Goal: Information Seeking & Learning: Learn about a topic

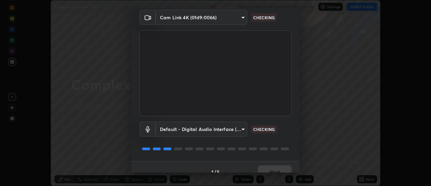
scroll to position [35, 0]
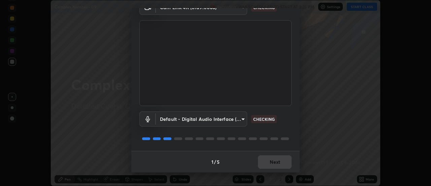
click at [275, 162] on div "1 / 5 Next" at bounding box center [215, 162] width 168 height 22
click at [276, 163] on div "1 / 5 Next" at bounding box center [215, 162] width 168 height 22
click at [278, 163] on div "1 / 5 Next" at bounding box center [215, 162] width 168 height 22
click at [279, 162] on div "1 / 5 Next" at bounding box center [215, 162] width 168 height 22
click at [280, 162] on div "1 / 5 Next" at bounding box center [215, 162] width 168 height 22
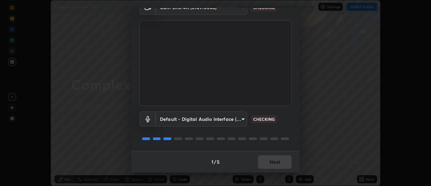
click at [280, 162] on div "1 / 5 Next" at bounding box center [215, 162] width 168 height 22
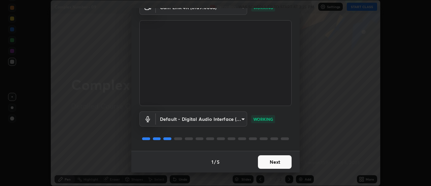
click at [281, 162] on button "Next" at bounding box center [275, 161] width 34 height 13
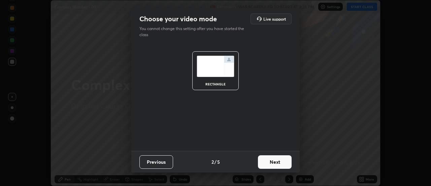
click at [280, 162] on button "Next" at bounding box center [275, 161] width 34 height 13
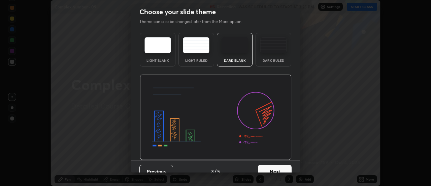
scroll to position [7, 0]
click at [283, 164] on button "Next" at bounding box center [275, 170] width 34 height 13
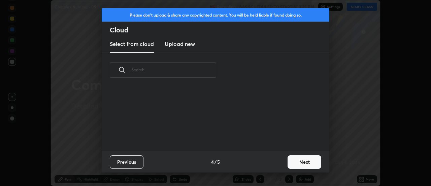
click at [294, 165] on button "Next" at bounding box center [305, 161] width 34 height 13
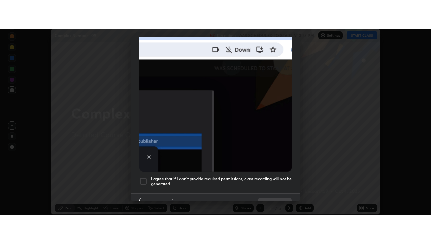
scroll to position [173, 0]
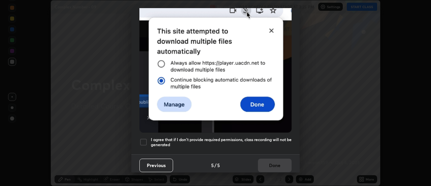
click at [247, 139] on h5 "I agree that if I don't provide required permissions, class recording will not …" at bounding box center [221, 142] width 141 height 10
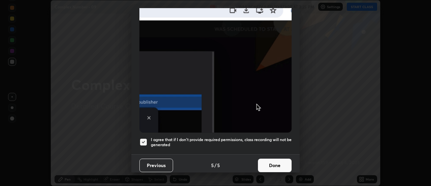
click at [262, 158] on button "Done" at bounding box center [275, 164] width 34 height 13
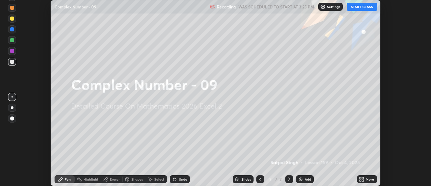
click at [357, 9] on button "START CLASS" at bounding box center [362, 7] width 30 height 8
click at [361, 178] on icon at bounding box center [361, 178] width 2 height 2
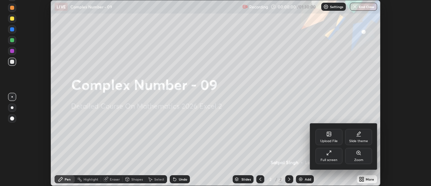
click at [325, 159] on div "Full screen" at bounding box center [329, 159] width 17 height 3
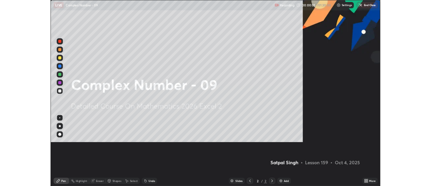
scroll to position [243, 431]
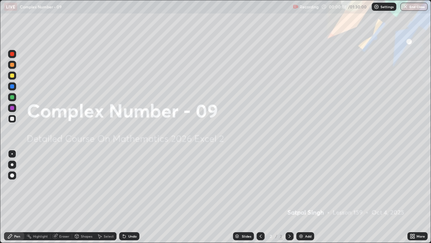
click at [302, 185] on img at bounding box center [300, 235] width 5 height 5
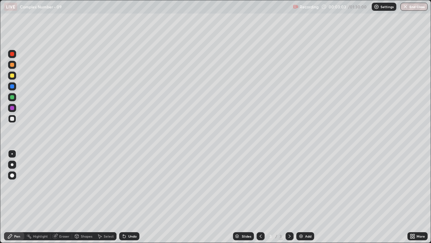
click at [157, 185] on div "Slides 3 / 3 Add" at bounding box center [273, 235] width 268 height 13
click at [133, 185] on div "Undo" at bounding box center [132, 235] width 8 height 3
click at [134, 185] on div "Undo" at bounding box center [132, 235] width 8 height 3
click at [131, 185] on div "Undo" at bounding box center [128, 235] width 23 height 13
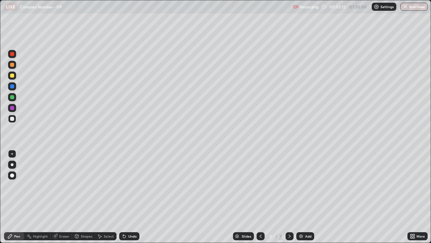
click at [136, 185] on div "Undo" at bounding box center [128, 235] width 23 height 13
click at [156, 185] on div "Slides 3 / 3 Add" at bounding box center [273, 235] width 268 height 13
click at [159, 185] on div "Slides 3 / 3 Add" at bounding box center [273, 235] width 268 height 13
click at [137, 185] on div "Undo" at bounding box center [128, 235] width 23 height 13
click at [138, 185] on div "Undo" at bounding box center [128, 235] width 23 height 13
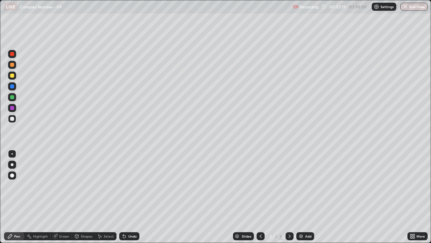
click at [136, 185] on div "Undo" at bounding box center [128, 235] width 23 height 13
click at [135, 185] on div "Undo" at bounding box center [128, 235] width 23 height 13
click at [138, 185] on div "Undo" at bounding box center [128, 235] width 23 height 13
click at [136, 185] on div "Undo" at bounding box center [128, 235] width 23 height 13
click at [112, 185] on div "Select" at bounding box center [106, 236] width 22 height 8
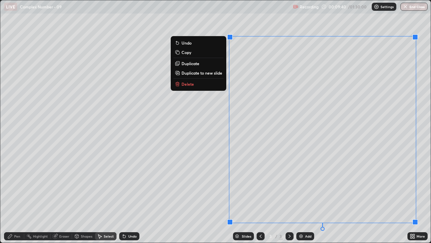
click at [202, 72] on p "Duplicate to new slide" at bounding box center [202, 72] width 41 height 5
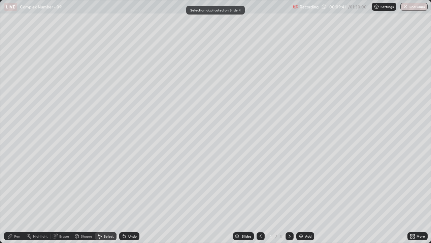
click at [20, 185] on div "Pen" at bounding box center [17, 235] width 6 height 3
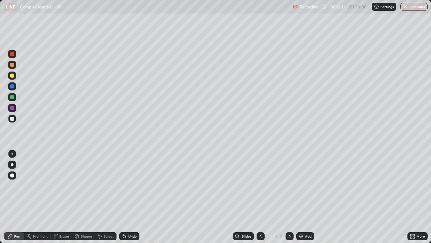
click at [110, 185] on div "Select" at bounding box center [109, 235] width 10 height 3
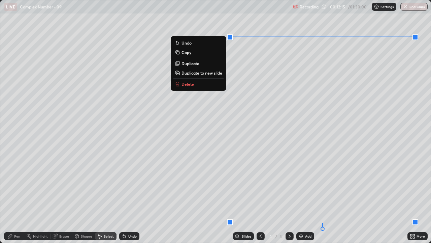
click at [186, 86] on p "Delete" at bounding box center [188, 83] width 12 height 5
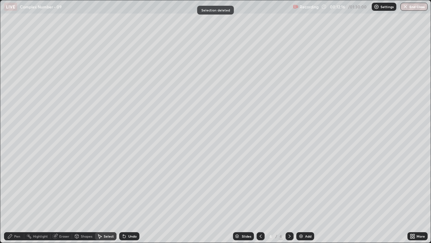
click at [17, 185] on div "Pen" at bounding box center [17, 235] width 6 height 3
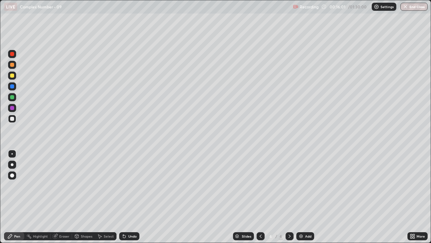
click at [67, 185] on div "Eraser" at bounding box center [64, 235] width 10 height 3
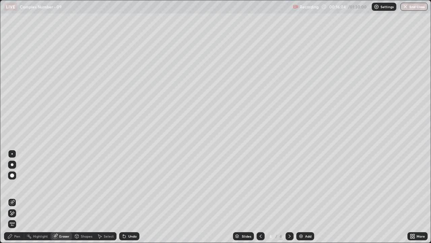
click at [20, 185] on div "Pen" at bounding box center [17, 235] width 6 height 3
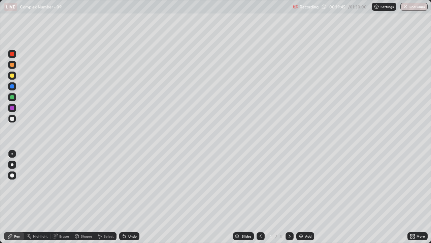
click at [69, 185] on div "Eraser" at bounding box center [64, 235] width 10 height 3
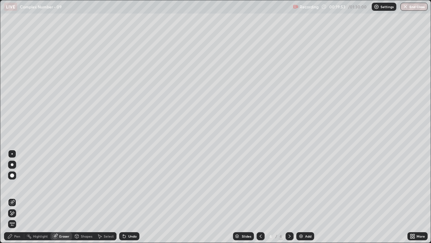
click at [18, 185] on div "Pen" at bounding box center [17, 235] width 6 height 3
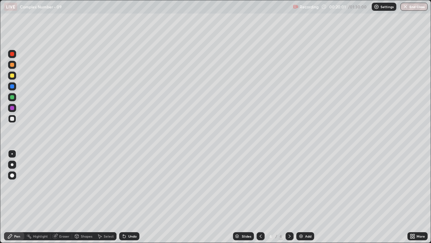
click at [127, 185] on div "Undo" at bounding box center [129, 236] width 20 height 8
click at [305, 185] on div "Add" at bounding box center [305, 236] width 18 height 8
click at [61, 185] on div "Eraser" at bounding box center [62, 236] width 22 height 8
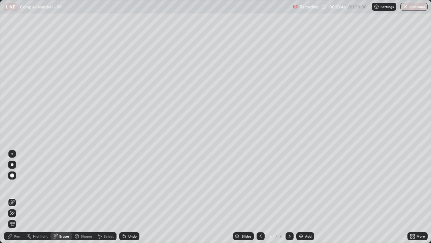
click at [14, 185] on div "Pen" at bounding box center [17, 235] width 6 height 3
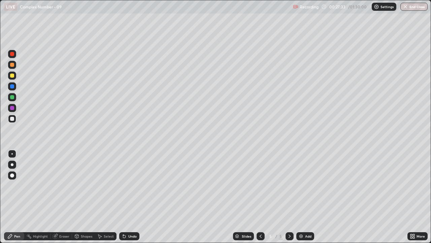
click at [307, 185] on div "Add" at bounding box center [308, 235] width 6 height 3
click at [105, 185] on div "Select" at bounding box center [109, 235] width 10 height 3
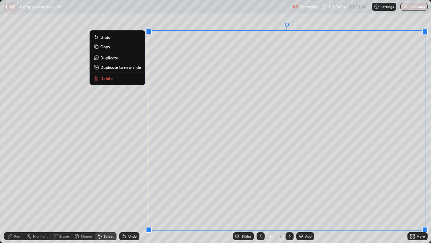
click at [136, 67] on p "Duplicate to new slide" at bounding box center [120, 66] width 41 height 5
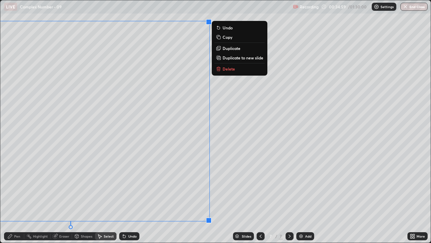
click at [78, 185] on icon at bounding box center [77, 236] width 4 height 4
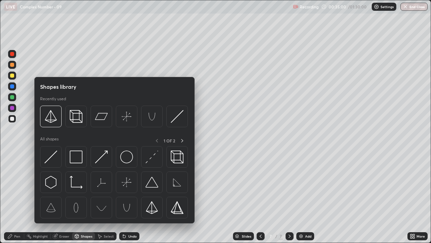
click at [62, 185] on div "Eraser" at bounding box center [64, 235] width 10 height 3
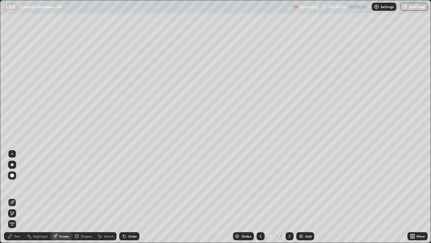
click at [12, 185] on icon at bounding box center [9, 235] width 5 height 5
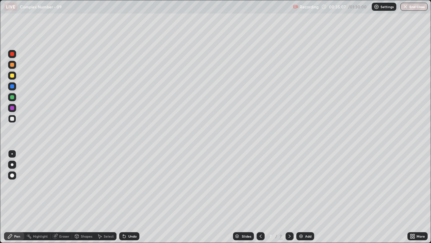
click at [58, 185] on div "Eraser" at bounding box center [62, 236] width 22 height 8
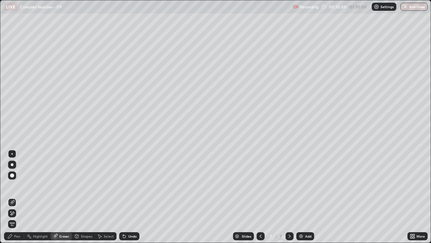
click at [11, 185] on icon at bounding box center [11, 213] width 5 height 6
click at [15, 185] on div "Pen" at bounding box center [17, 235] width 6 height 3
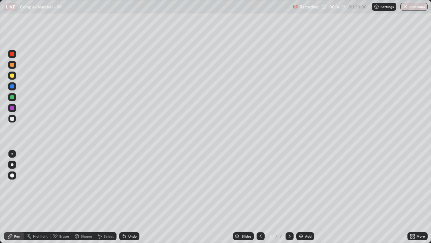
click at [67, 185] on div "Eraser" at bounding box center [62, 236] width 22 height 8
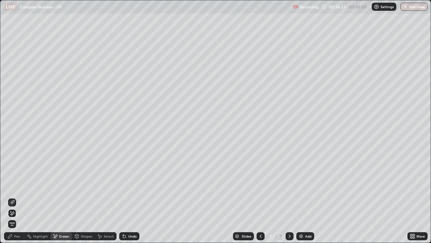
click at [17, 185] on div "Pen" at bounding box center [17, 235] width 6 height 3
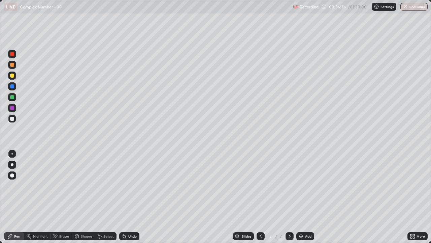
click at [415, 185] on icon at bounding box center [414, 237] width 2 height 2
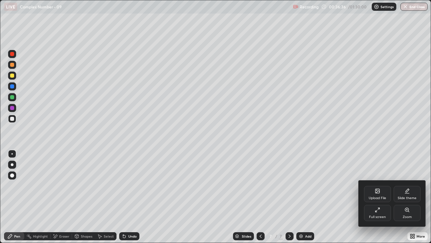
click at [389, 185] on div "Full screen" at bounding box center [377, 212] width 27 height 16
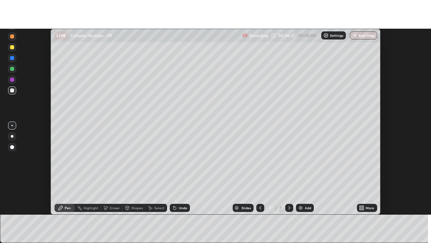
scroll to position [33499, 33253]
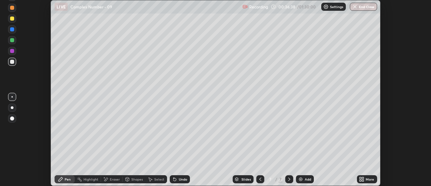
click at [375, 177] on div "More" at bounding box center [367, 179] width 20 height 8
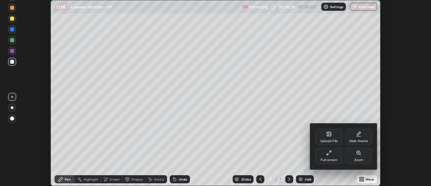
click at [339, 158] on div "Full screen" at bounding box center [329, 156] width 27 height 16
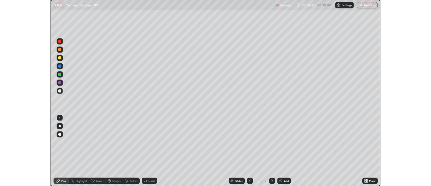
scroll to position [243, 431]
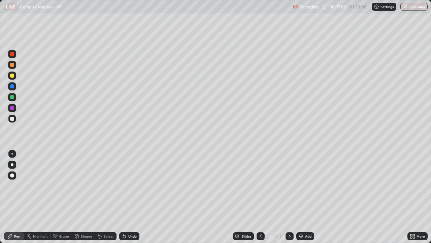
click at [13, 74] on div at bounding box center [12, 75] width 4 height 4
click at [13, 120] on div at bounding box center [12, 119] width 4 height 4
click at [11, 76] on div at bounding box center [12, 75] width 4 height 4
click at [12, 120] on div at bounding box center [12, 119] width 4 height 4
click at [106, 185] on div "Select" at bounding box center [109, 235] width 10 height 3
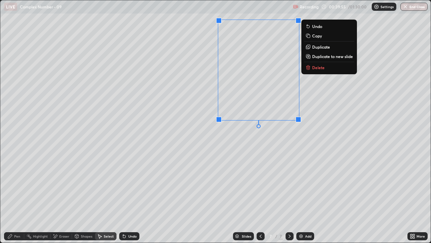
click at [15, 185] on div "Pen" at bounding box center [17, 235] width 6 height 3
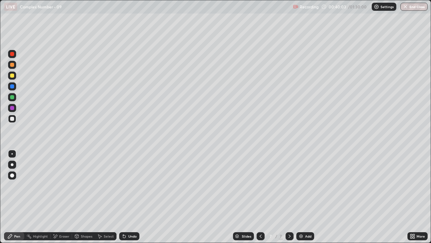
click at [414, 185] on icon at bounding box center [412, 235] width 5 height 5
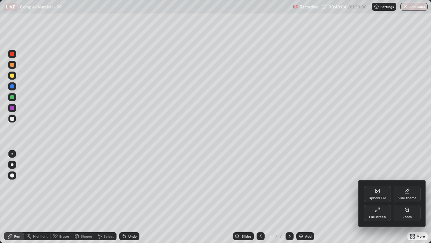
click at [374, 185] on div "Full screen" at bounding box center [377, 212] width 27 height 16
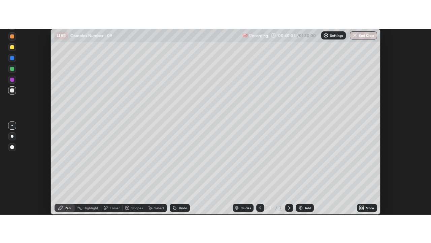
scroll to position [33499, 33253]
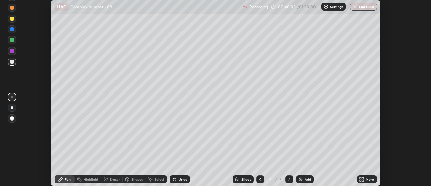
click at [371, 179] on div "More" at bounding box center [370, 178] width 8 height 3
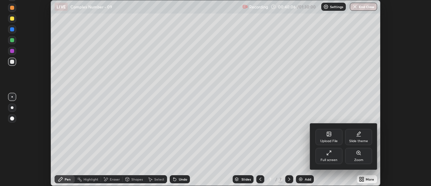
click at [334, 158] on div "Full screen" at bounding box center [329, 159] width 17 height 3
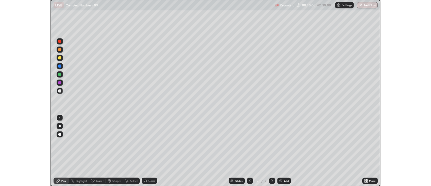
scroll to position [243, 431]
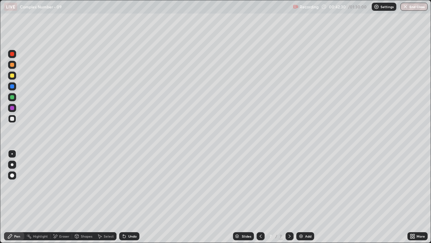
click at [104, 185] on div "Select" at bounding box center [109, 235] width 10 height 3
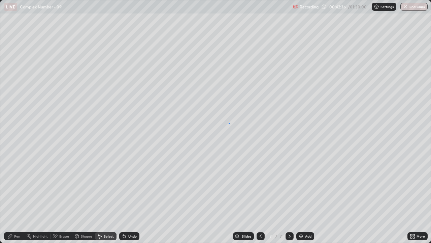
click at [229, 123] on div "0 ° Undo Copy Duplicate Duplicate to new slide Delete" at bounding box center [215, 121] width 430 height 242
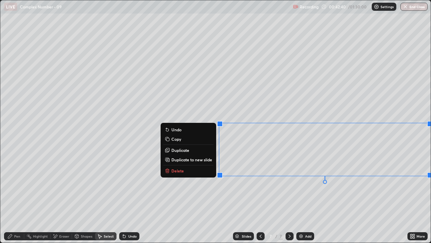
click at [207, 159] on p "Duplicate to new slide" at bounding box center [191, 159] width 41 height 5
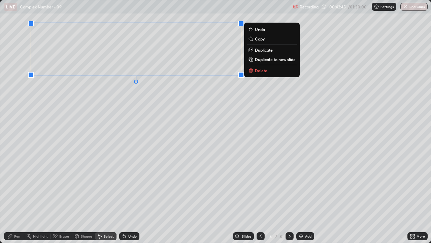
click at [15, 185] on div "Pen" at bounding box center [17, 235] width 6 height 3
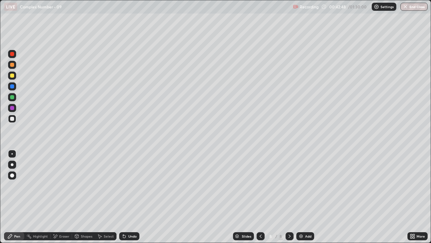
click at [412, 185] on icon at bounding box center [412, 235] width 5 height 5
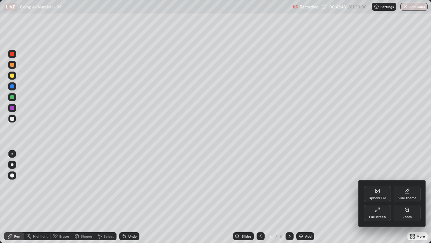
click at [382, 185] on div "Full screen" at bounding box center [377, 216] width 17 height 3
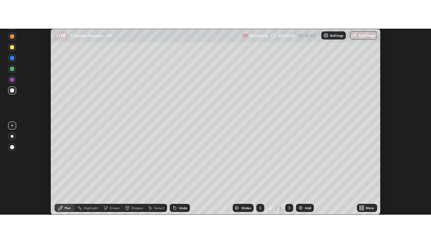
scroll to position [33499, 33253]
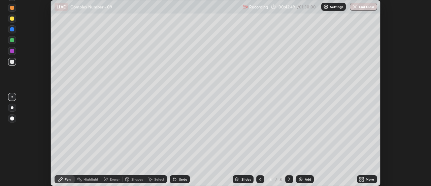
click at [371, 180] on div "More" at bounding box center [370, 178] width 8 height 3
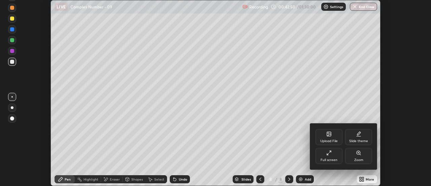
click at [337, 157] on div "Full screen" at bounding box center [329, 156] width 27 height 16
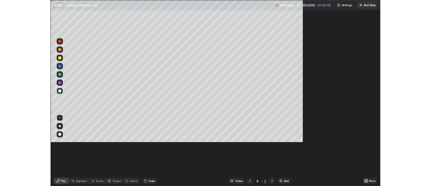
scroll to position [243, 431]
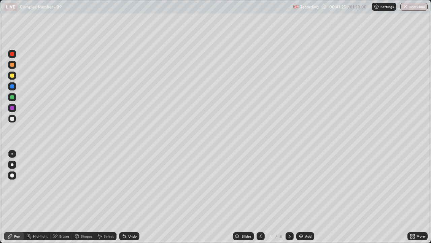
click at [130, 185] on div "Undo" at bounding box center [129, 236] width 20 height 8
click at [130, 185] on div "Undo" at bounding box center [132, 235] width 8 height 3
click at [59, 185] on div "Eraser" at bounding box center [62, 236] width 22 height 8
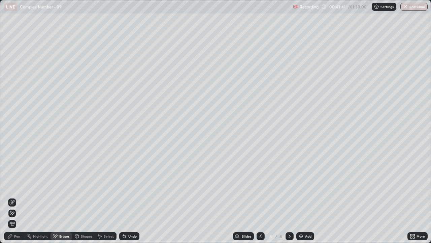
click at [18, 185] on div "Pen" at bounding box center [17, 235] width 6 height 3
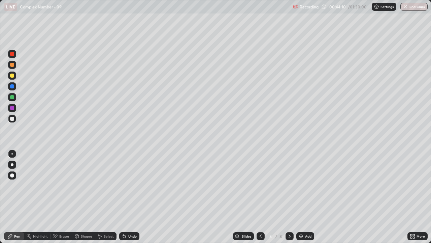
click at [68, 185] on div "Eraser" at bounding box center [64, 235] width 10 height 3
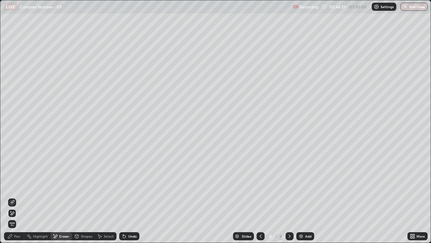
click at [17, 185] on div "Pen" at bounding box center [17, 235] width 6 height 3
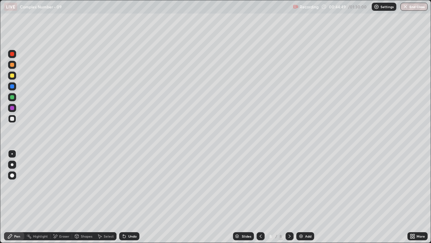
click at [128, 185] on div "Undo" at bounding box center [129, 236] width 20 height 8
click at [126, 185] on div "Undo" at bounding box center [129, 236] width 20 height 8
click at [302, 185] on img at bounding box center [300, 235] width 5 height 5
click at [66, 185] on div "Eraser" at bounding box center [64, 235] width 10 height 3
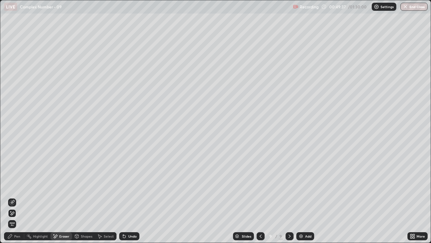
click at [21, 185] on div "Pen" at bounding box center [14, 236] width 20 height 8
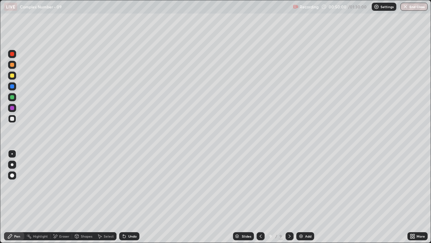
click at [126, 185] on div "Undo" at bounding box center [129, 236] width 20 height 8
click at [128, 185] on div "Undo" at bounding box center [132, 235] width 8 height 3
click at [132, 185] on div "Undo" at bounding box center [129, 236] width 20 height 8
click at [126, 185] on icon at bounding box center [124, 235] width 5 height 5
click at [127, 185] on div "Undo" at bounding box center [129, 236] width 20 height 8
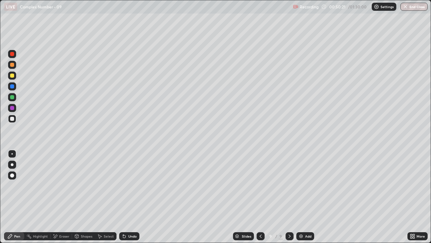
click at [260, 185] on icon at bounding box center [260, 235] width 5 height 5
click at [260, 185] on icon at bounding box center [261, 235] width 2 height 3
click at [261, 185] on icon at bounding box center [260, 235] width 5 height 5
click at [260, 185] on icon at bounding box center [260, 235] width 5 height 5
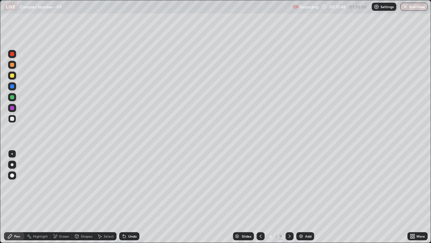
click at [289, 185] on icon at bounding box center [289, 235] width 5 height 5
click at [288, 185] on icon at bounding box center [289, 235] width 5 height 5
click at [289, 185] on icon at bounding box center [289, 235] width 5 height 5
click at [288, 185] on icon at bounding box center [289, 235] width 5 height 5
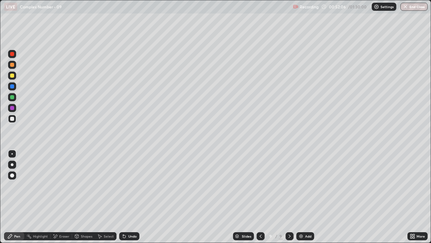
click at [10, 75] on div at bounding box center [12, 75] width 4 height 4
click at [14, 121] on div at bounding box center [12, 119] width 8 height 8
click at [12, 66] on div at bounding box center [12, 65] width 4 height 4
click at [12, 119] on div at bounding box center [12, 119] width 4 height 4
click at [260, 185] on div at bounding box center [261, 235] width 8 height 13
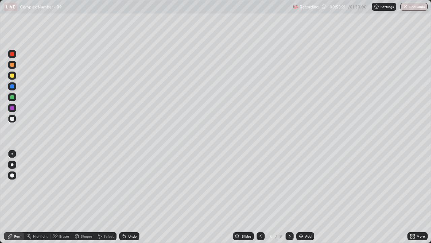
click at [260, 185] on icon at bounding box center [260, 235] width 5 height 5
click at [290, 185] on icon at bounding box center [290, 235] width 2 height 3
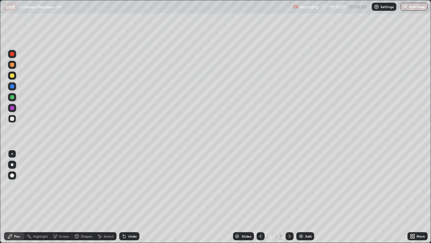
click at [289, 185] on icon at bounding box center [290, 235] width 2 height 3
click at [289, 185] on icon at bounding box center [289, 235] width 5 height 5
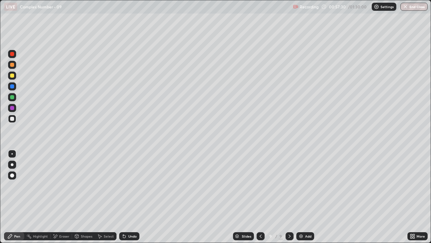
click at [132, 185] on div "Undo" at bounding box center [129, 236] width 20 height 8
click at [131, 185] on div "Undo" at bounding box center [132, 235] width 8 height 3
click at [130, 185] on div "Undo" at bounding box center [132, 235] width 8 height 3
click at [63, 185] on div "Eraser" at bounding box center [64, 235] width 10 height 3
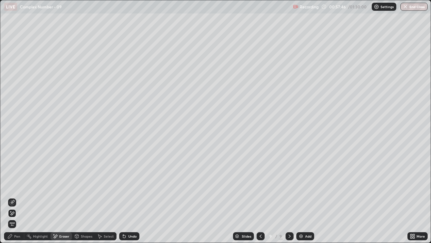
click at [20, 185] on div "Pen" at bounding box center [17, 235] width 6 height 3
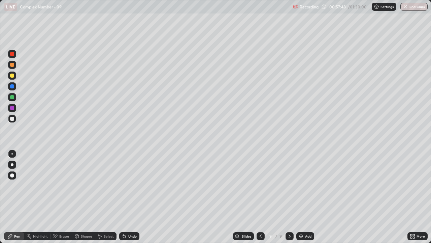
click at [67, 185] on div "Eraser" at bounding box center [64, 235] width 10 height 3
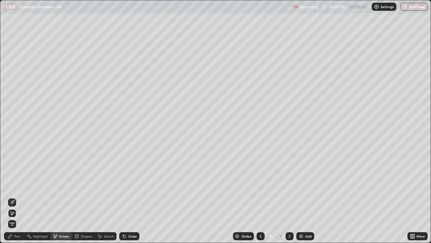
click at [131, 185] on div "Undo" at bounding box center [132, 235] width 8 height 3
click at [304, 185] on div "Add" at bounding box center [305, 236] width 18 height 8
click at [13, 185] on div "Pen" at bounding box center [14, 236] width 20 height 8
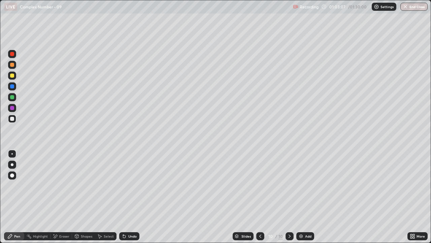
click at [101, 185] on icon at bounding box center [99, 235] width 5 height 5
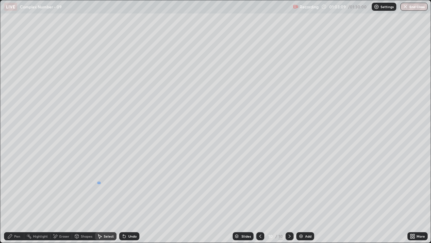
click at [98, 184] on div "0 ° Undo Copy Duplicate Duplicate to new slide Delete" at bounding box center [215, 121] width 430 height 242
click at [16, 185] on div "Pen" at bounding box center [17, 235] width 6 height 3
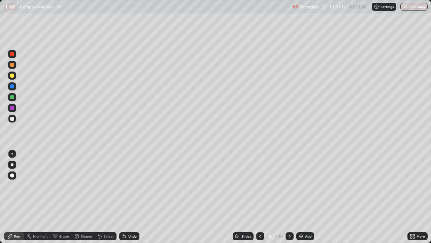
click at [101, 185] on icon at bounding box center [99, 235] width 5 height 5
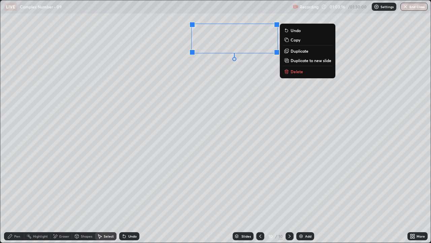
click at [217, 93] on div "0 ° Undo Copy Duplicate Duplicate to new slide Delete" at bounding box center [215, 121] width 430 height 242
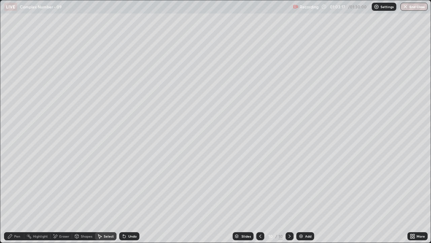
click at [18, 185] on div "Pen" at bounding box center [17, 235] width 6 height 3
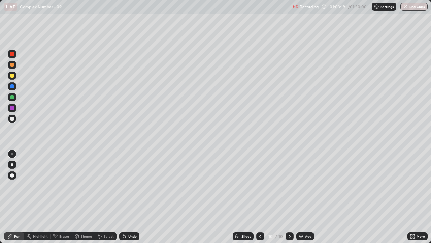
click at [411, 185] on icon at bounding box center [412, 235] width 2 height 2
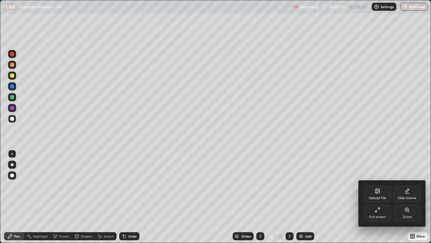
click at [371, 185] on div "Full screen" at bounding box center [377, 216] width 17 height 3
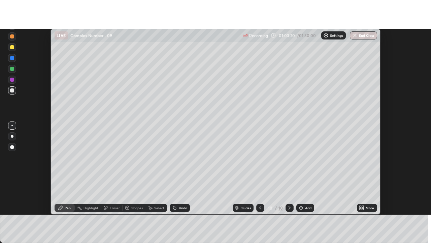
scroll to position [33499, 33253]
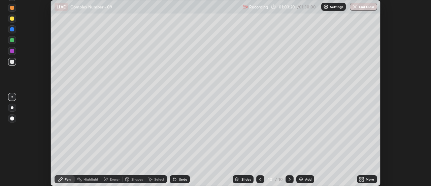
click at [371, 178] on div "More" at bounding box center [370, 178] width 8 height 3
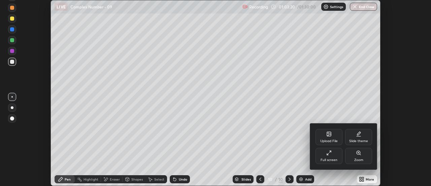
click at [327, 150] on icon at bounding box center [328, 152] width 5 height 5
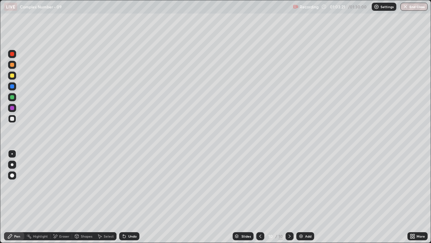
scroll to position [243, 431]
click at [262, 185] on div at bounding box center [260, 236] width 8 height 8
click at [260, 185] on icon at bounding box center [260, 235] width 5 height 5
click at [262, 185] on icon at bounding box center [260, 235] width 5 height 5
click at [260, 185] on icon at bounding box center [260, 235] width 5 height 5
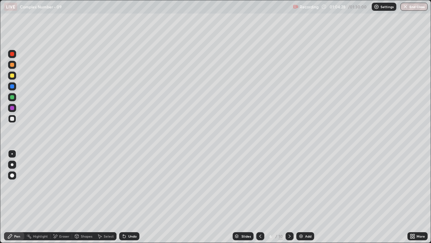
click at [260, 185] on icon at bounding box center [260, 235] width 5 height 5
click at [262, 185] on icon at bounding box center [260, 235] width 5 height 5
click at [279, 185] on div "10" at bounding box center [281, 236] width 4 height 6
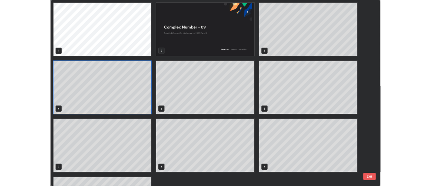
scroll to position [240, 427]
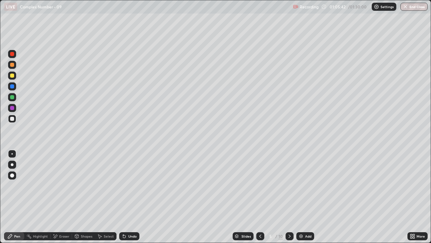
click at [292, 185] on icon at bounding box center [289, 235] width 5 height 5
click at [289, 185] on icon at bounding box center [289, 235] width 5 height 5
click at [290, 185] on icon at bounding box center [289, 235] width 5 height 5
click at [289, 185] on icon at bounding box center [289, 235] width 5 height 5
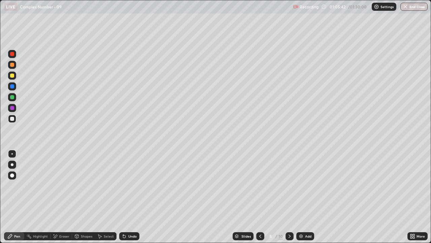
click at [290, 185] on icon at bounding box center [289, 235] width 5 height 5
click at [289, 185] on icon at bounding box center [289, 235] width 5 height 5
click at [302, 185] on img at bounding box center [300, 235] width 5 height 5
click at [98, 185] on icon at bounding box center [100, 236] width 4 height 4
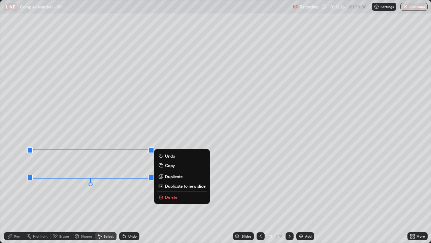
click at [123, 185] on icon at bounding box center [124, 236] width 3 height 3
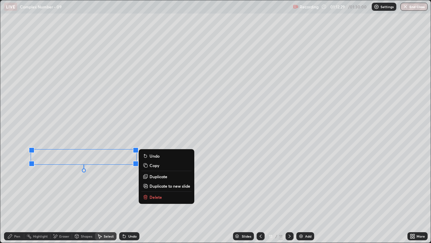
click at [19, 185] on div "Pen" at bounding box center [17, 235] width 6 height 3
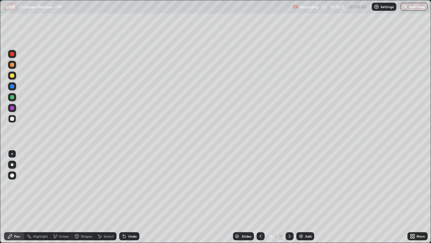
click at [130, 185] on div "Undo" at bounding box center [132, 235] width 8 height 3
click at [129, 185] on div "Undo" at bounding box center [132, 235] width 8 height 3
click at [126, 185] on div "Undo" at bounding box center [129, 236] width 20 height 8
click at [53, 185] on icon at bounding box center [55, 236] width 5 height 6
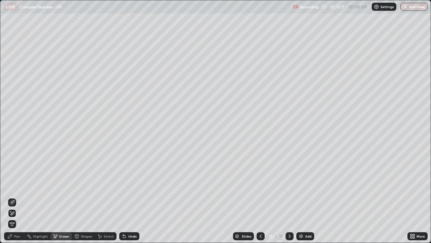
click at [17, 185] on div "Pen" at bounding box center [17, 235] width 6 height 3
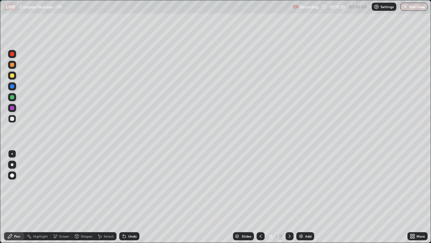
click at [413, 185] on icon at bounding box center [412, 235] width 5 height 5
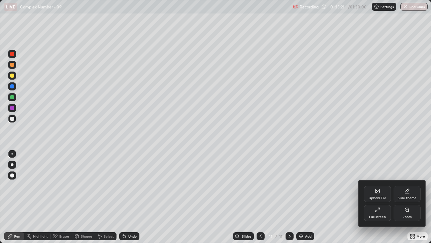
click at [371, 185] on div "Full screen" at bounding box center [377, 212] width 27 height 16
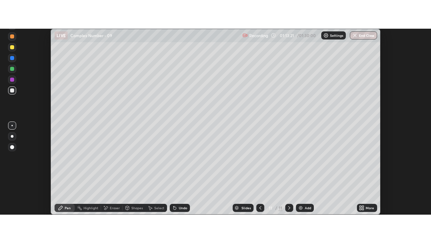
scroll to position [33499, 33253]
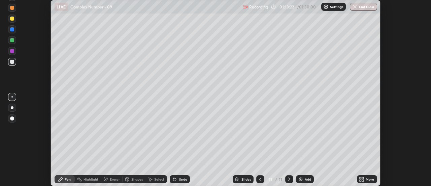
click at [365, 179] on div "More" at bounding box center [367, 179] width 20 height 8
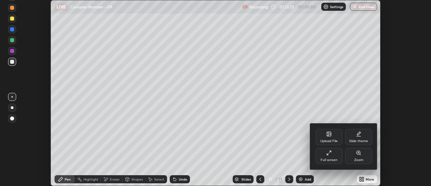
click at [334, 153] on div "Full screen" at bounding box center [329, 156] width 27 height 16
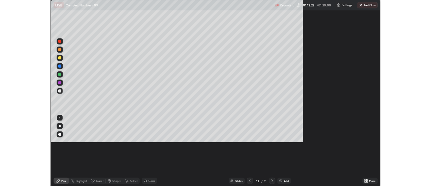
scroll to position [243, 431]
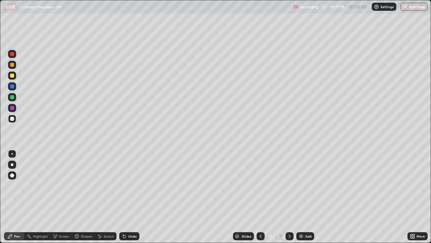
click at [110, 185] on div "Select" at bounding box center [109, 235] width 10 height 3
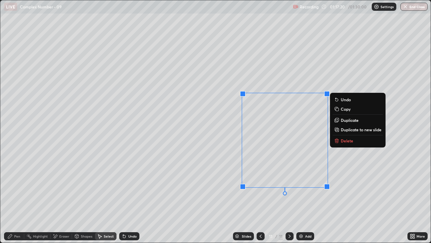
click at [346, 139] on p "Delete" at bounding box center [347, 140] width 12 height 5
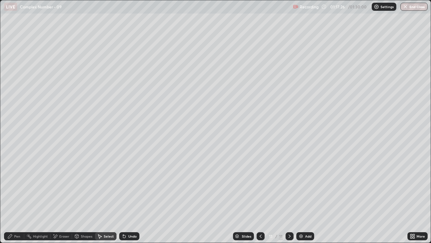
click at [100, 185] on icon at bounding box center [99, 235] width 5 height 5
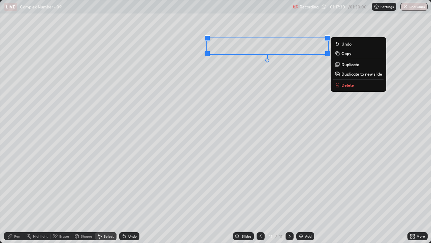
click at [251, 104] on div "0 ° Undo Copy Duplicate Duplicate to new slide Delete" at bounding box center [215, 121] width 430 height 242
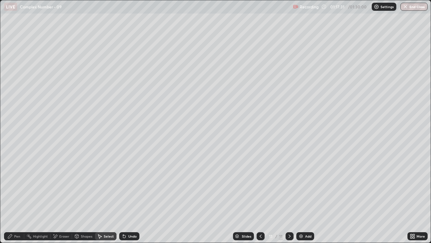
click at [18, 185] on div "Pen" at bounding box center [17, 235] width 6 height 3
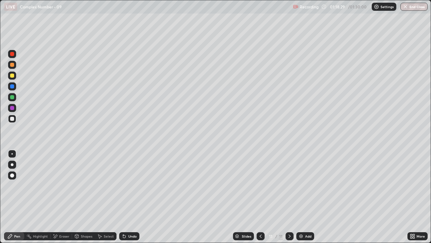
click at [411, 185] on icon at bounding box center [412, 237] width 2 height 2
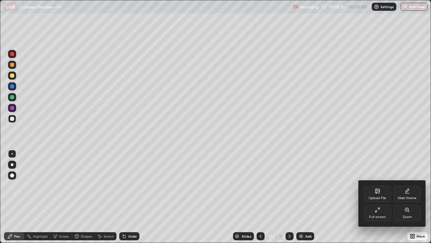
click at [378, 185] on icon at bounding box center [377, 209] width 5 height 5
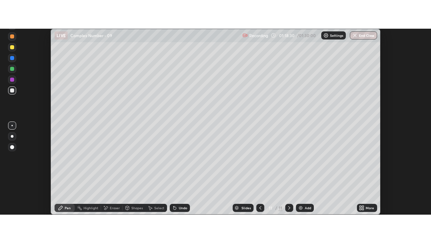
scroll to position [33499, 33253]
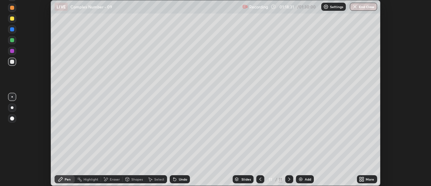
click at [367, 177] on div "More" at bounding box center [370, 178] width 8 height 3
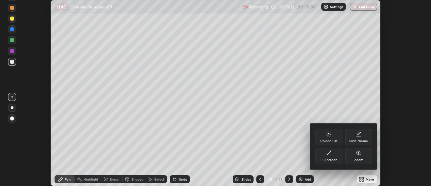
click at [324, 155] on div "Full screen" at bounding box center [329, 156] width 27 height 16
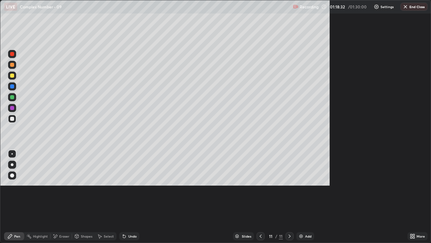
scroll to position [243, 431]
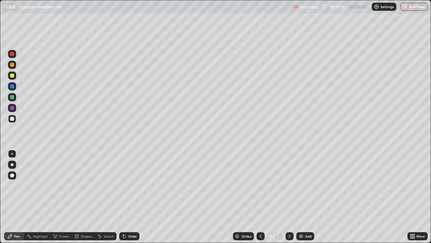
click at [132, 185] on div "Undo" at bounding box center [132, 235] width 8 height 3
click at [134, 185] on div "Undo" at bounding box center [132, 235] width 8 height 3
click at [132, 185] on div "Undo" at bounding box center [132, 235] width 8 height 3
click at [406, 9] on img "button" at bounding box center [405, 6] width 5 height 5
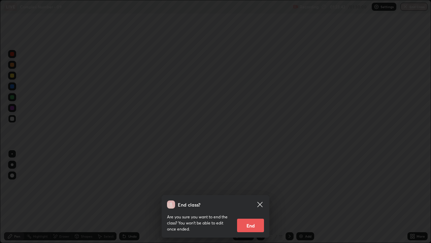
click at [254, 185] on button "End" at bounding box center [250, 224] width 27 height 13
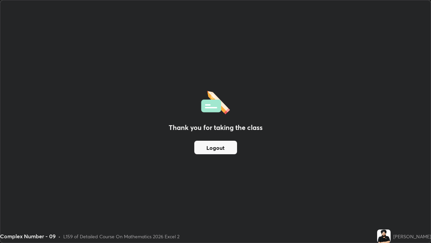
click at [227, 147] on button "Logout" at bounding box center [215, 146] width 43 height 13
click at [227, 146] on button "Logout" at bounding box center [215, 146] width 43 height 13
